Goal: Transaction & Acquisition: Download file/media

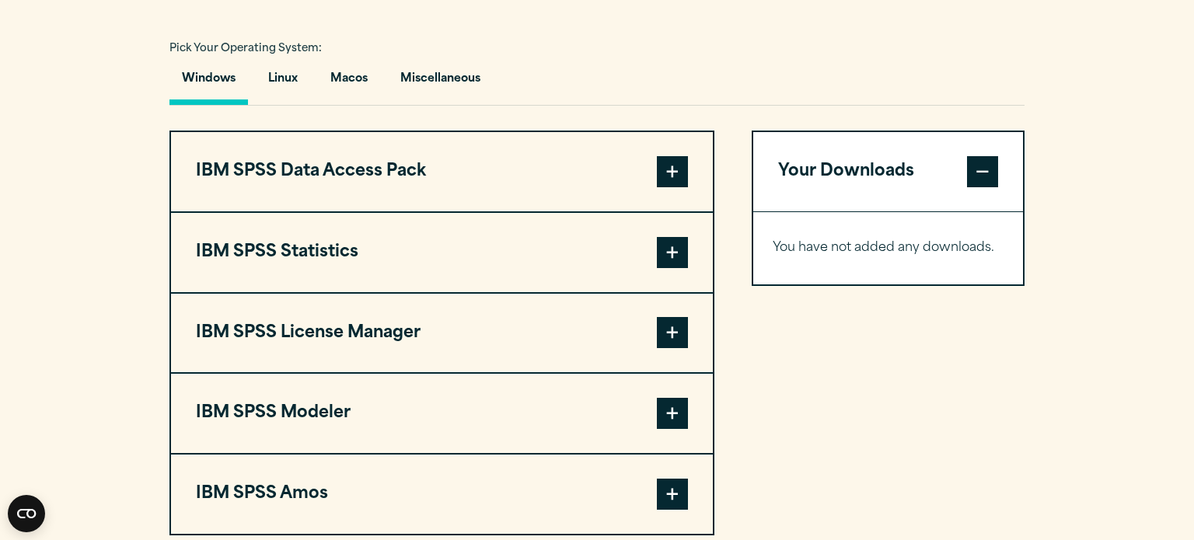
scroll to position [1125, 0]
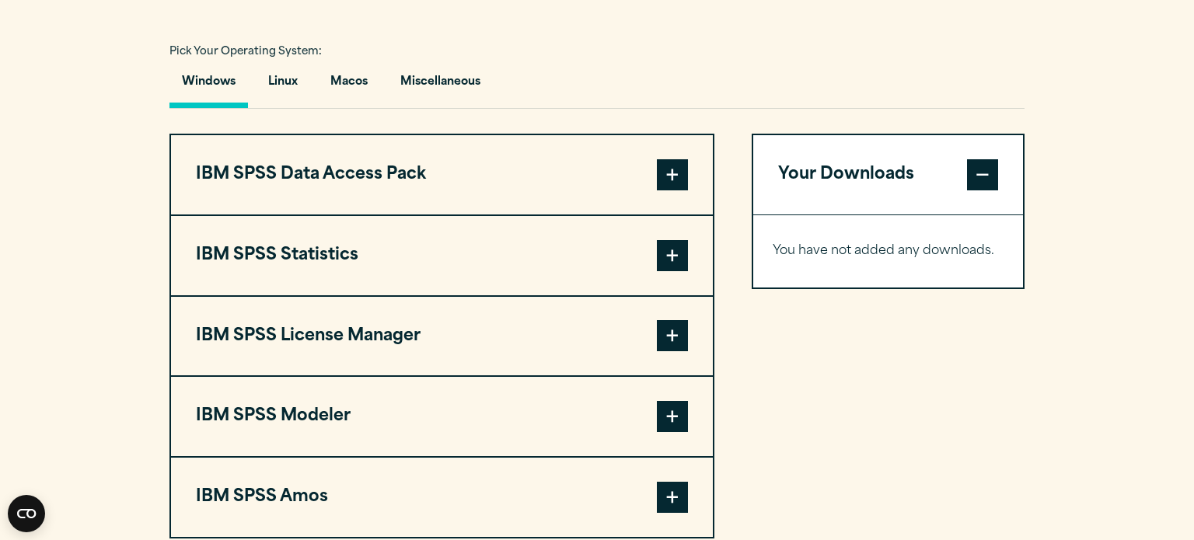
click at [295, 246] on button "IBM SPSS Statistics" at bounding box center [442, 255] width 542 height 79
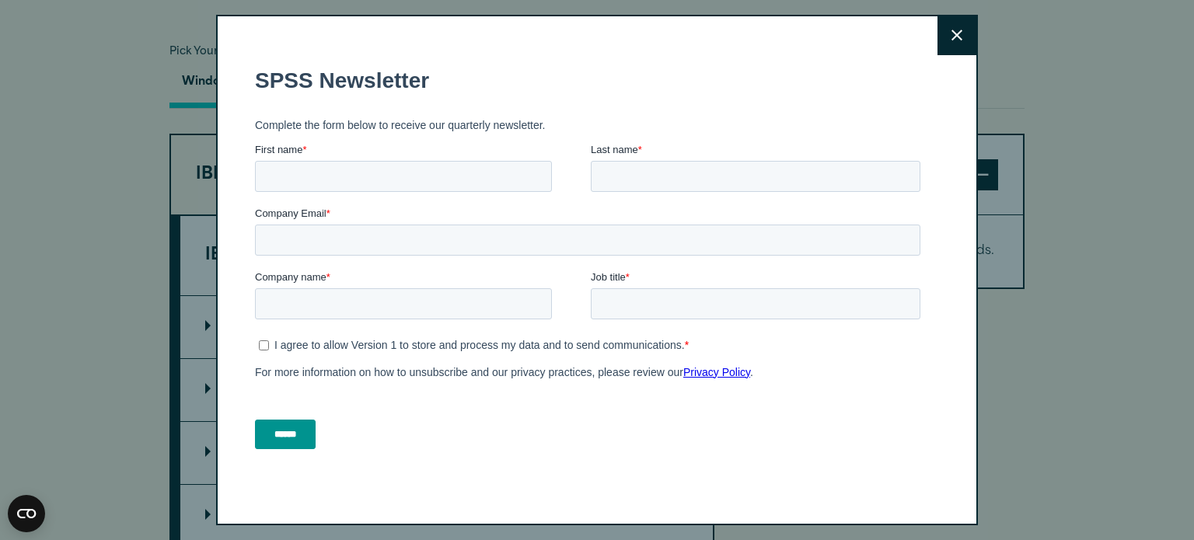
click at [956, 43] on button "Close" at bounding box center [956, 35] width 39 height 39
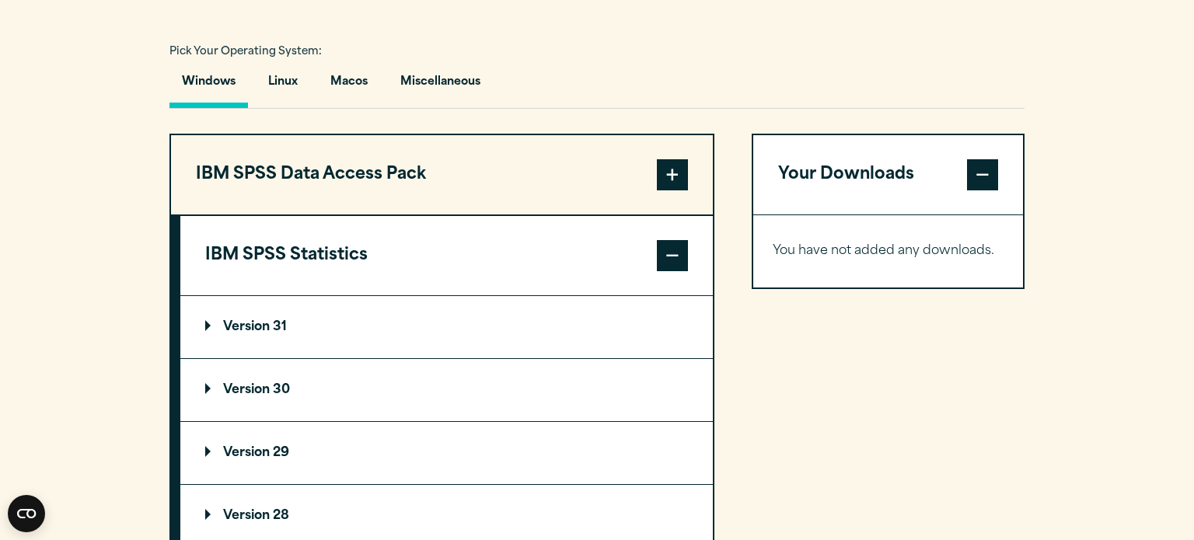
click at [248, 396] on summary "Version 30" at bounding box center [446, 390] width 532 height 62
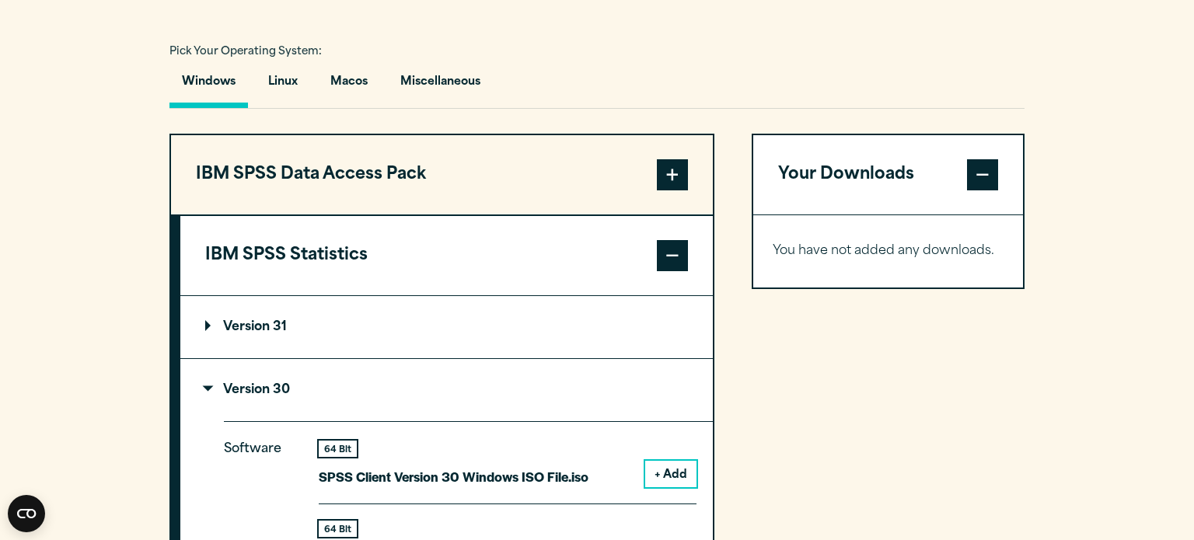
click at [690, 461] on button "+ Add" at bounding box center [670, 474] width 51 height 26
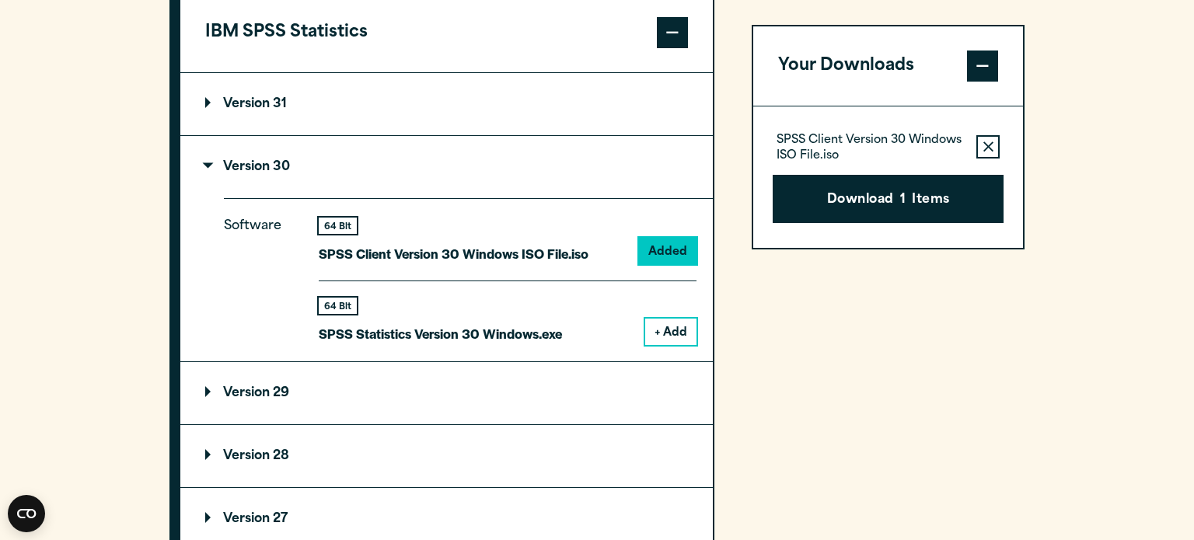
scroll to position [1352, 0]
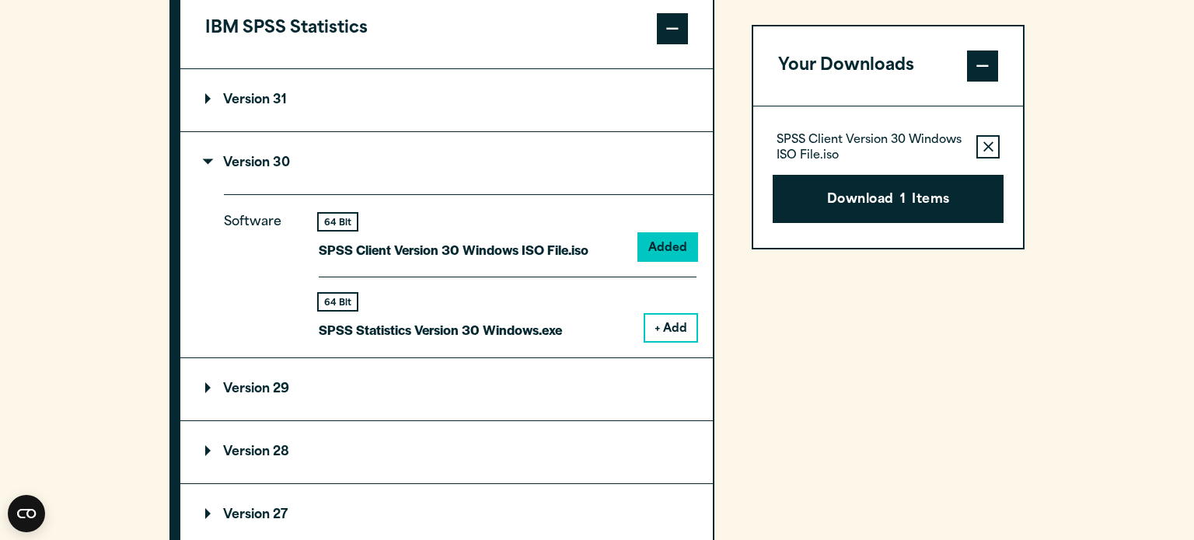
click at [663, 323] on button "+ Add" at bounding box center [670, 328] width 51 height 26
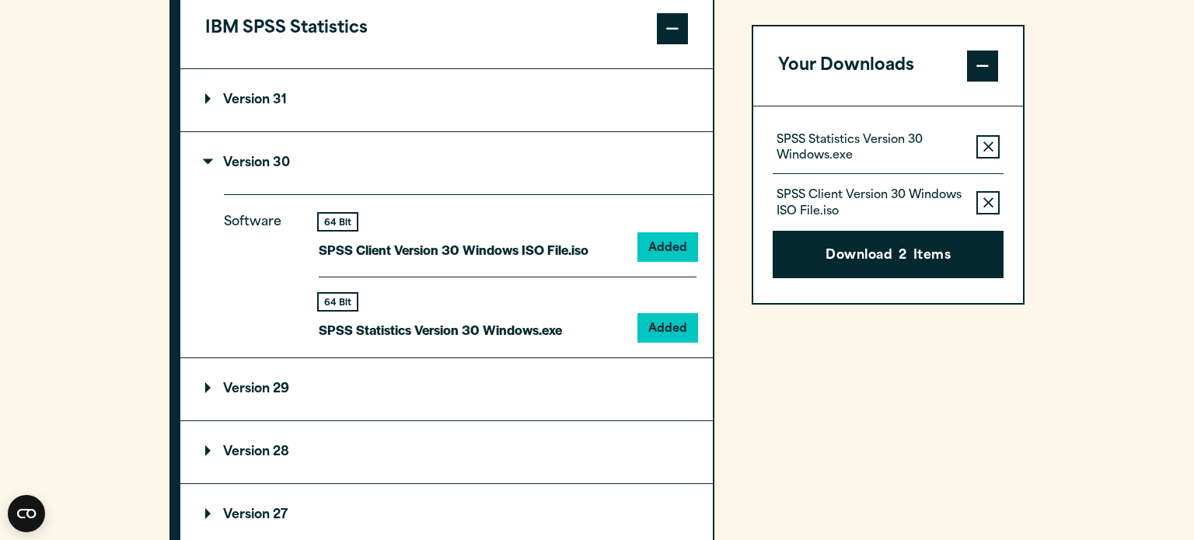
click at [993, 197] on icon "button" at bounding box center [988, 202] width 10 height 10
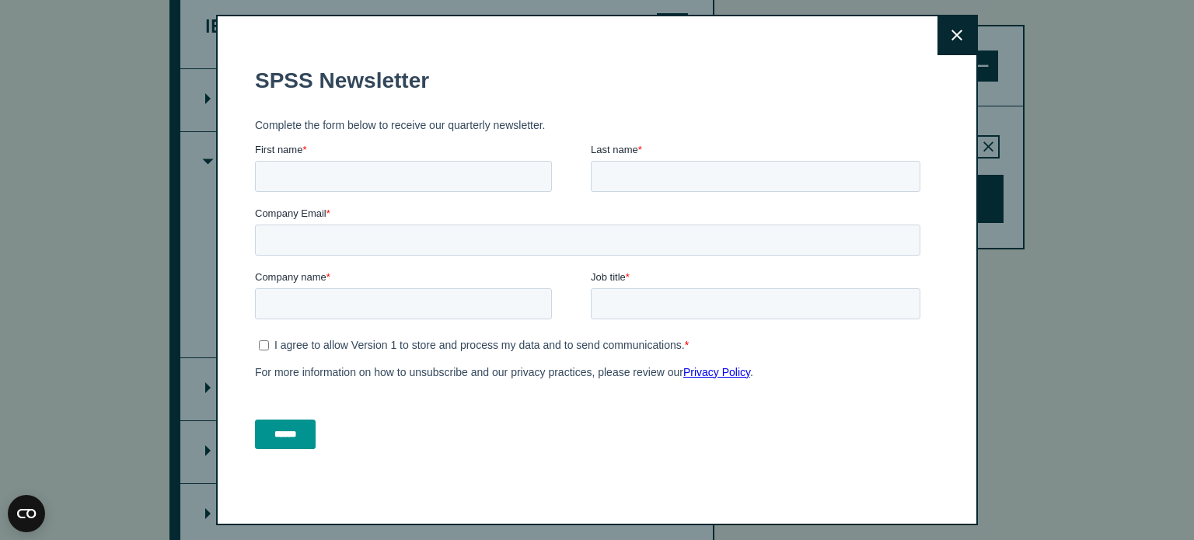
click at [952, 40] on icon at bounding box center [956, 36] width 11 height 12
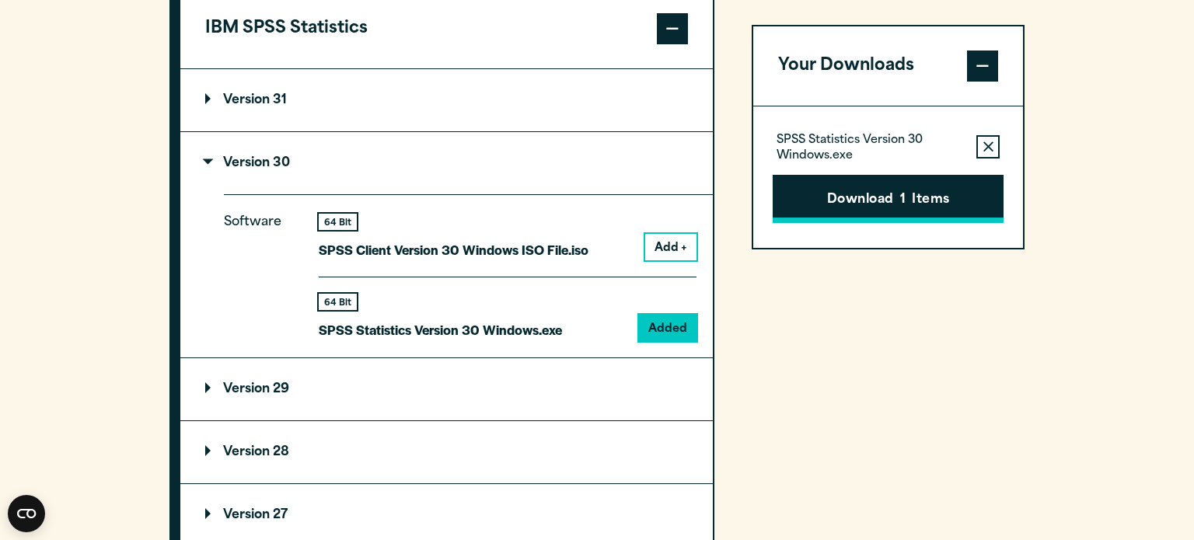
click at [901, 211] on button "Download 1 Items" at bounding box center [888, 199] width 231 height 48
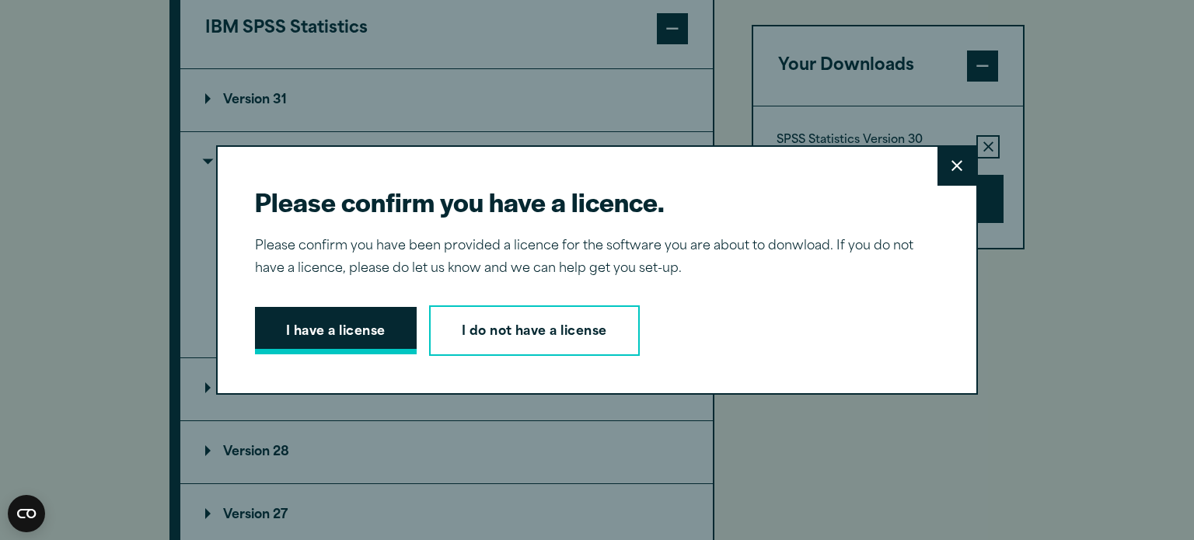
click at [383, 323] on button "I have a license" at bounding box center [336, 331] width 162 height 48
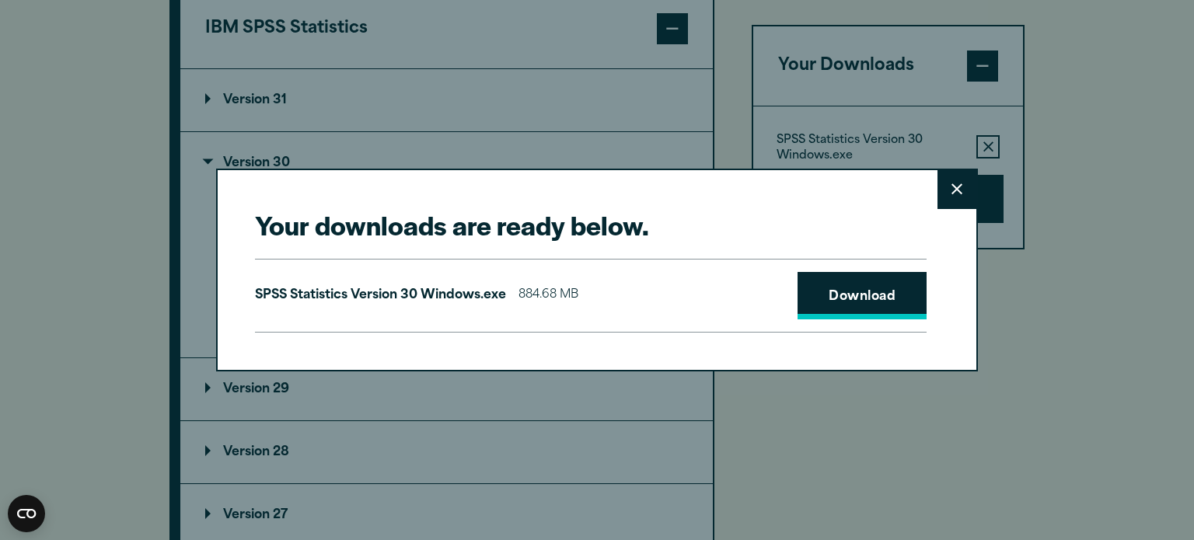
click at [882, 292] on link "Download" at bounding box center [861, 296] width 129 height 48
click at [953, 187] on icon at bounding box center [956, 189] width 11 height 11
